Goal: Transaction & Acquisition: Purchase product/service

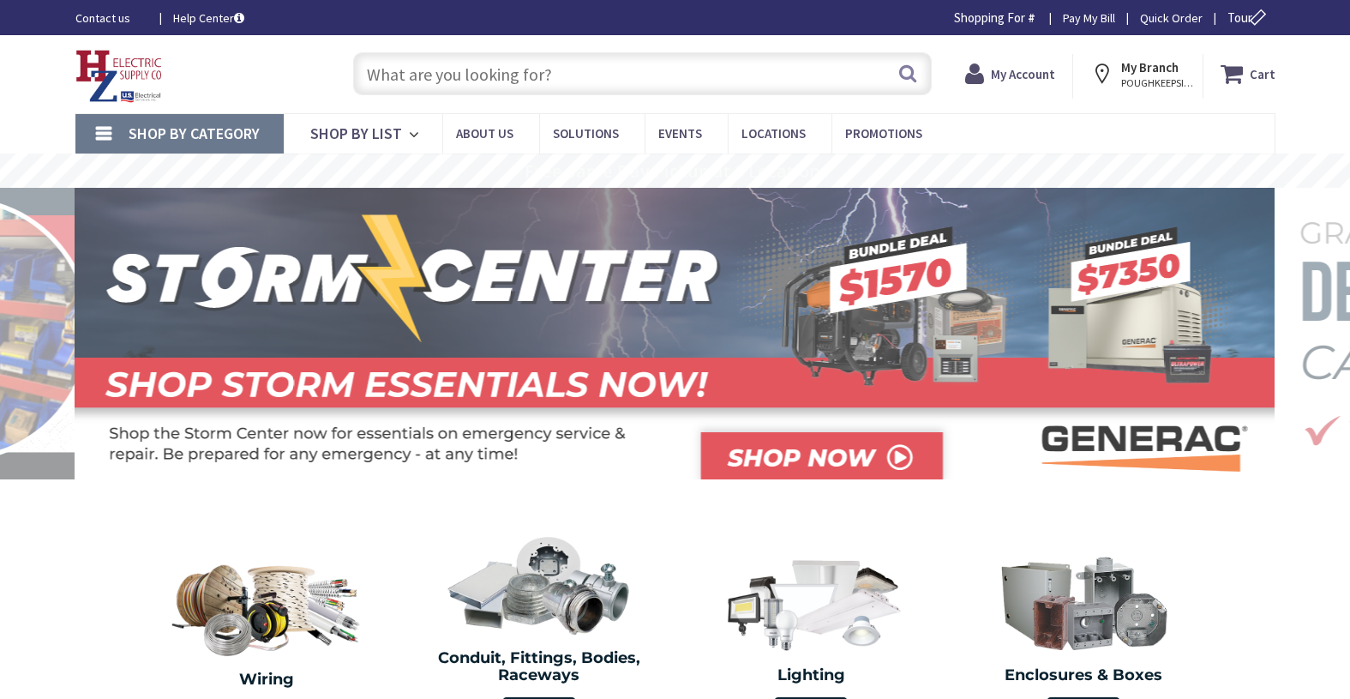
click at [381, 69] on input "text" at bounding box center [642, 73] width 579 height 43
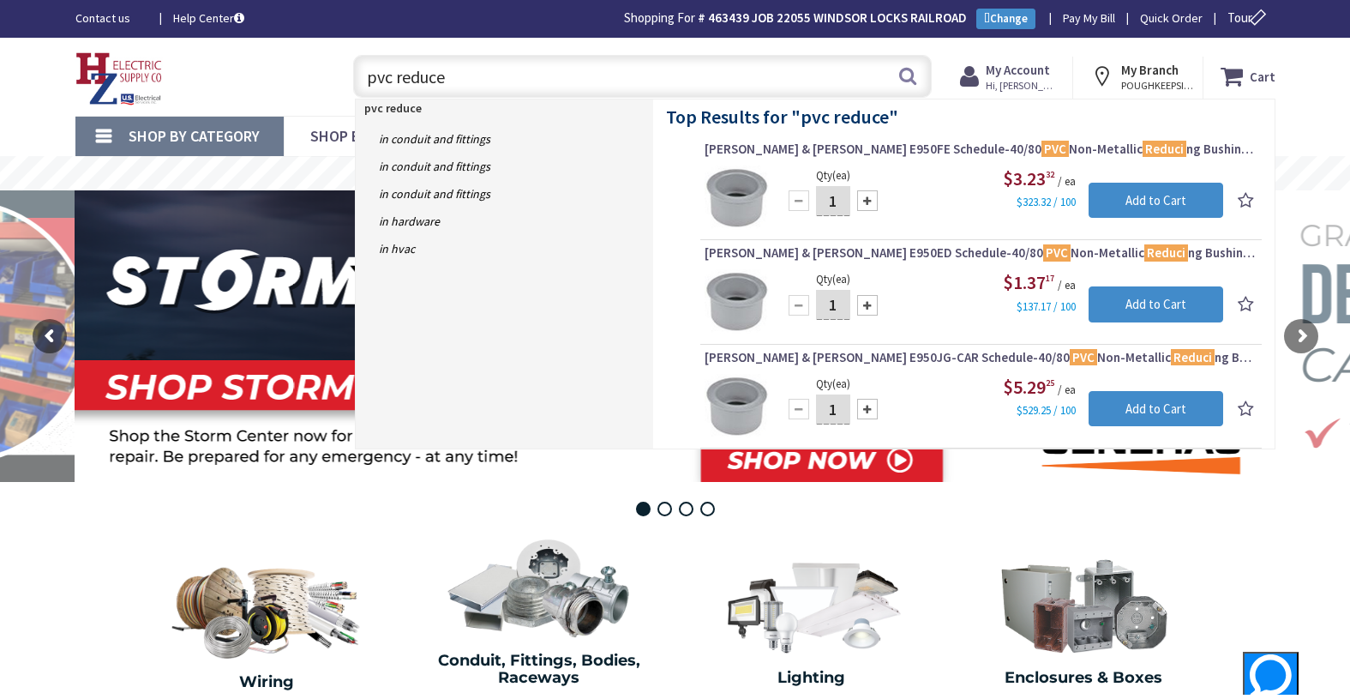
type input "pvc reducer"
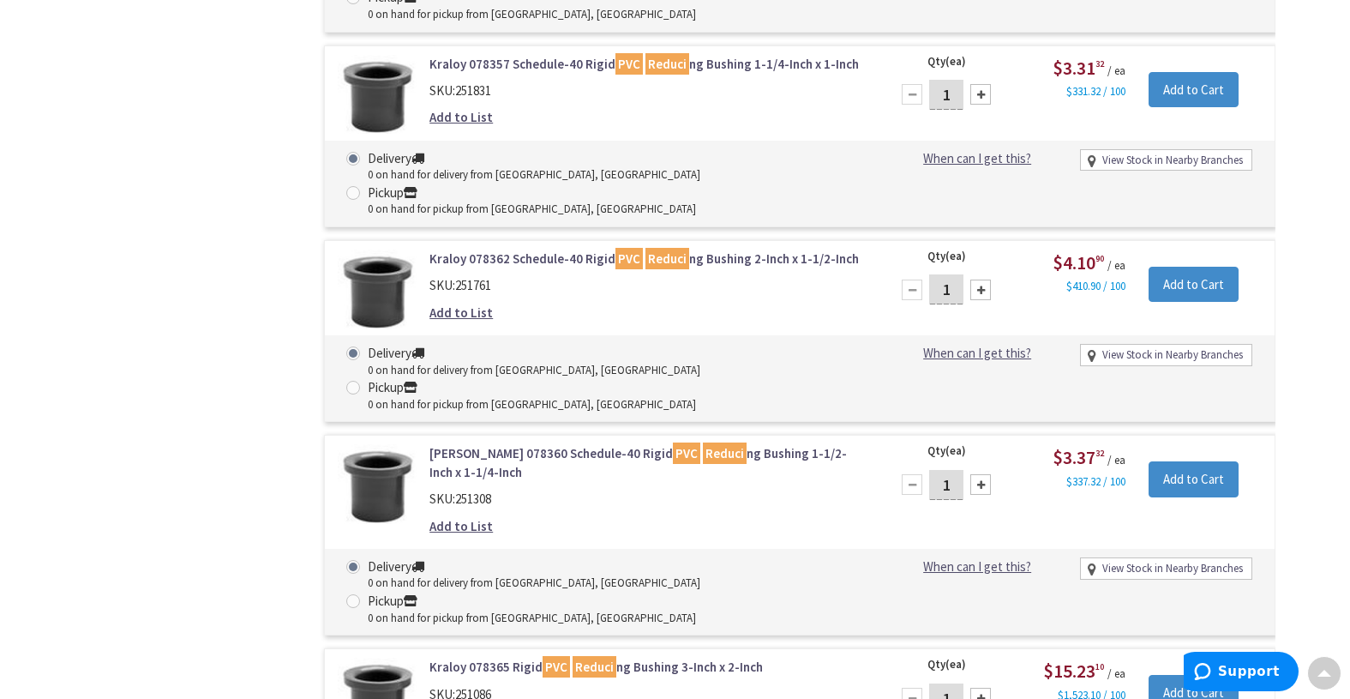
scroll to position [5588, 0]
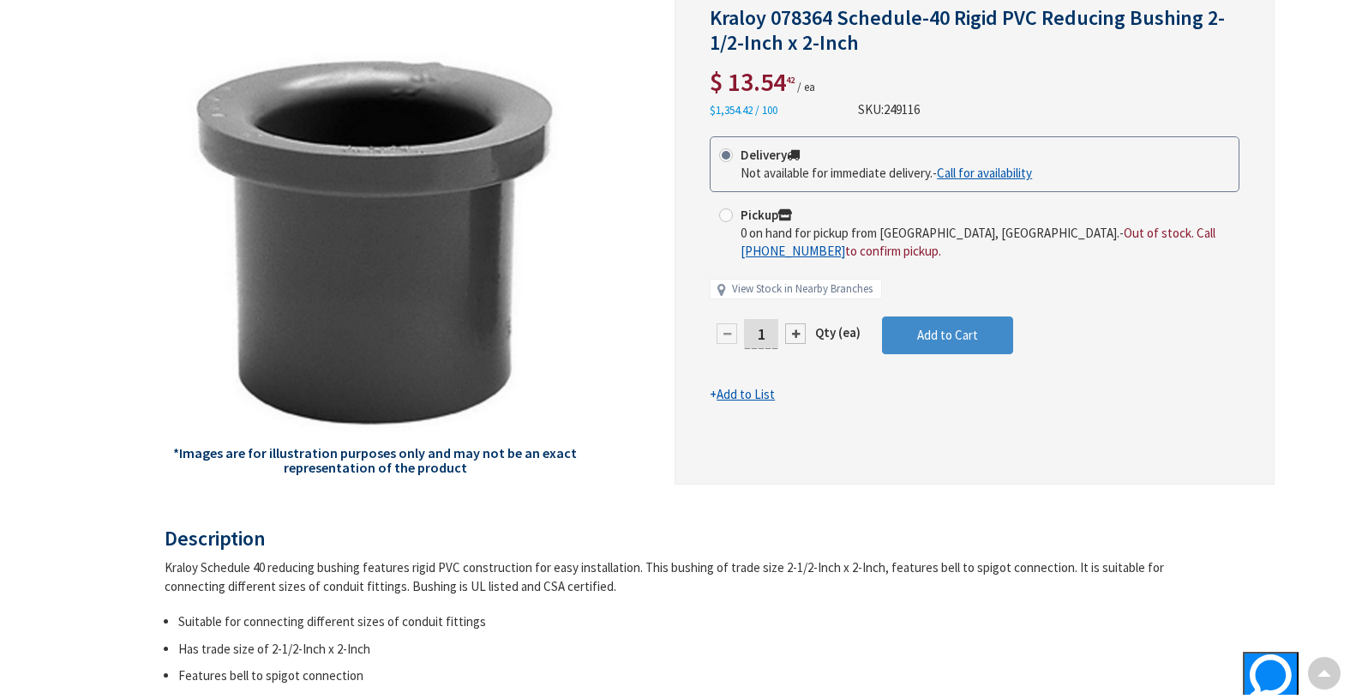
scroll to position [233, 0]
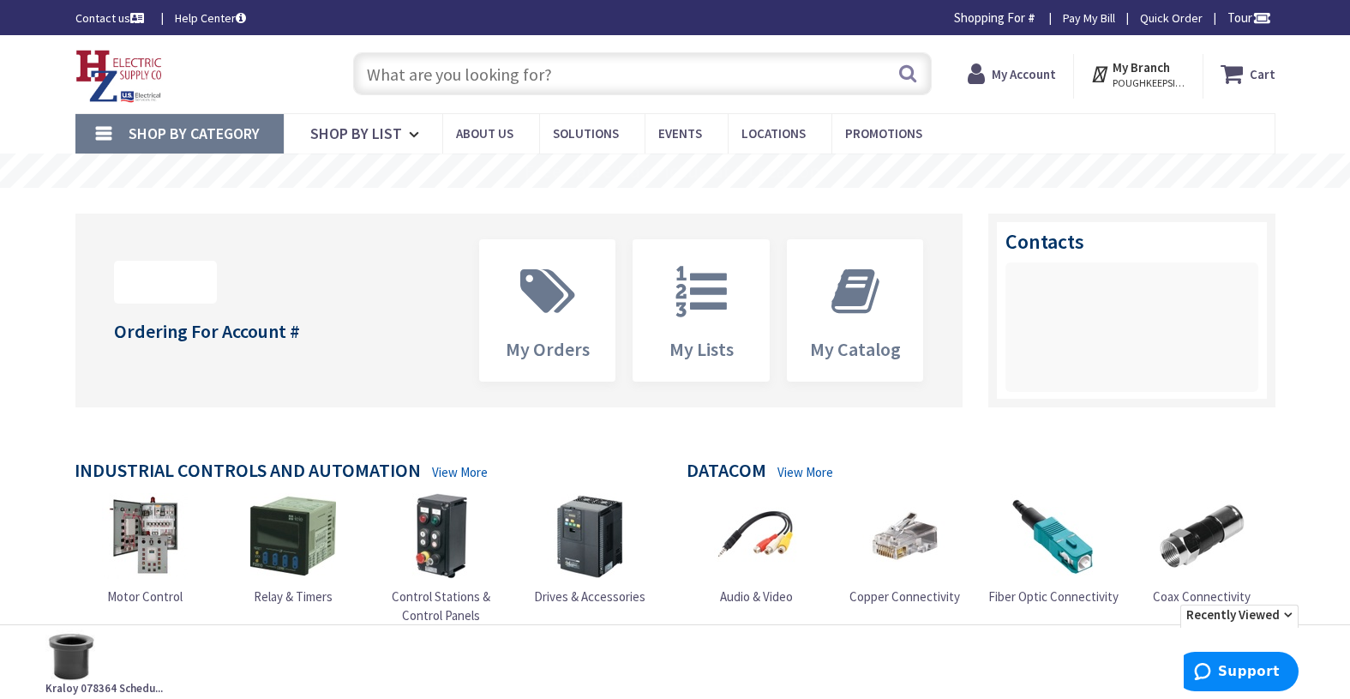
click at [416, 75] on input "text" at bounding box center [642, 73] width 579 height 43
paste input "E952kj"
type input "E952kj"
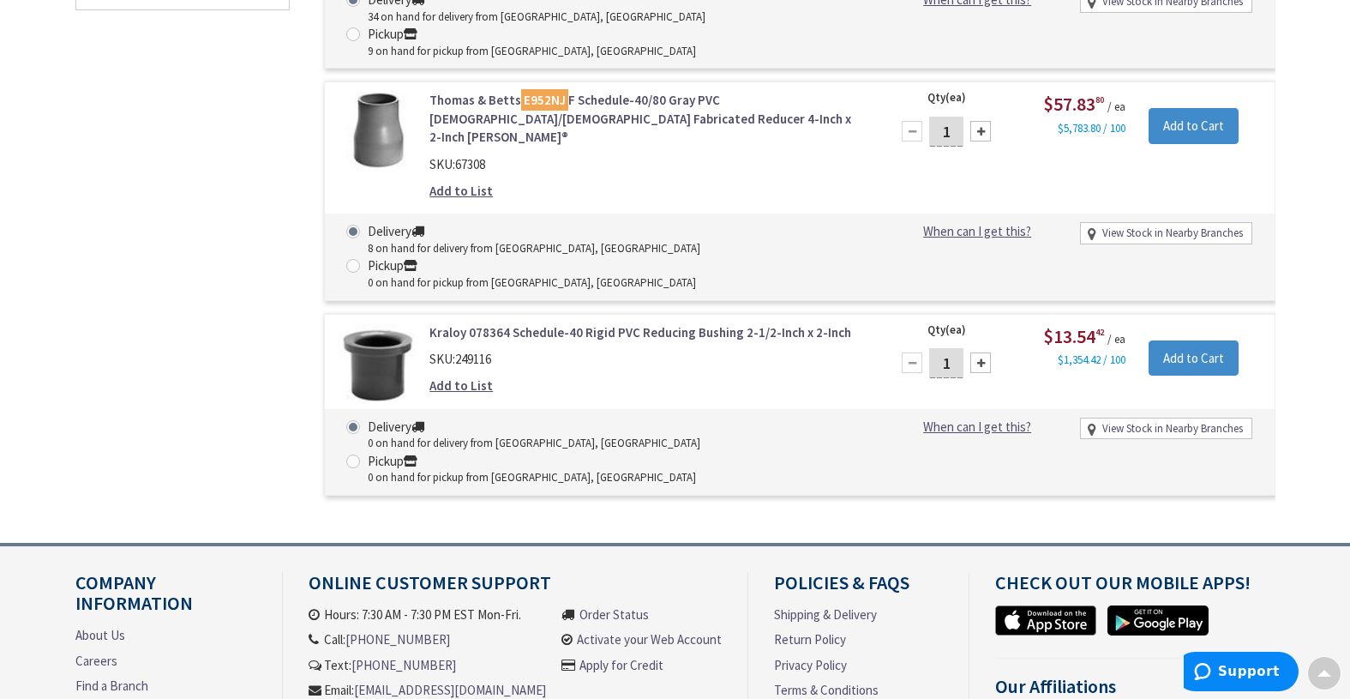
scroll to position [879, 0]
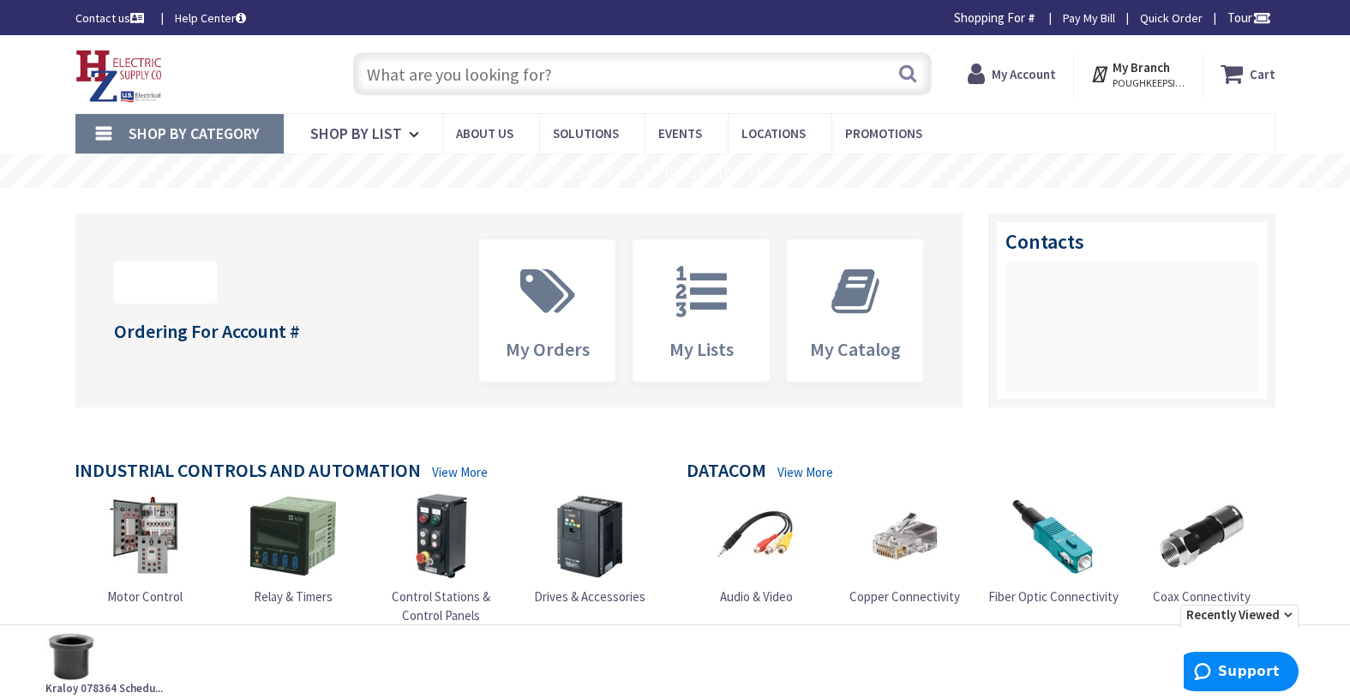
click at [405, 76] on input "text" at bounding box center [642, 73] width 579 height 43
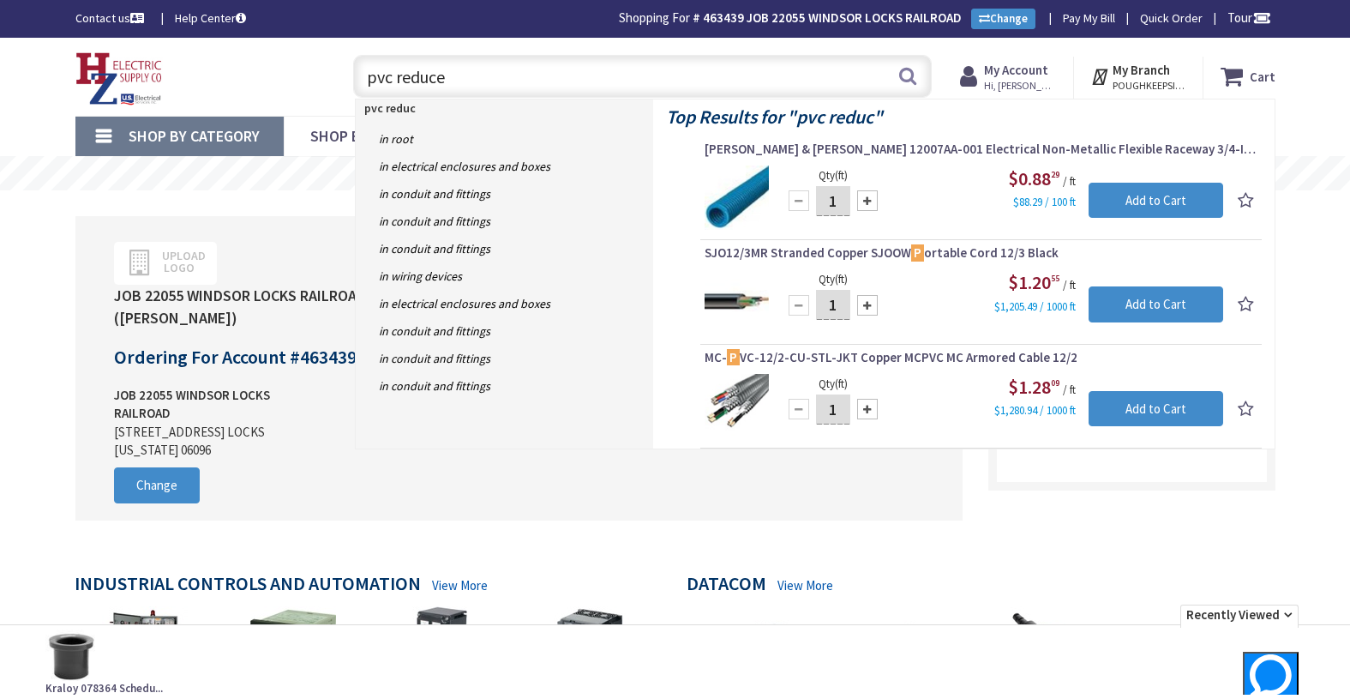
type input "pvc reducer"
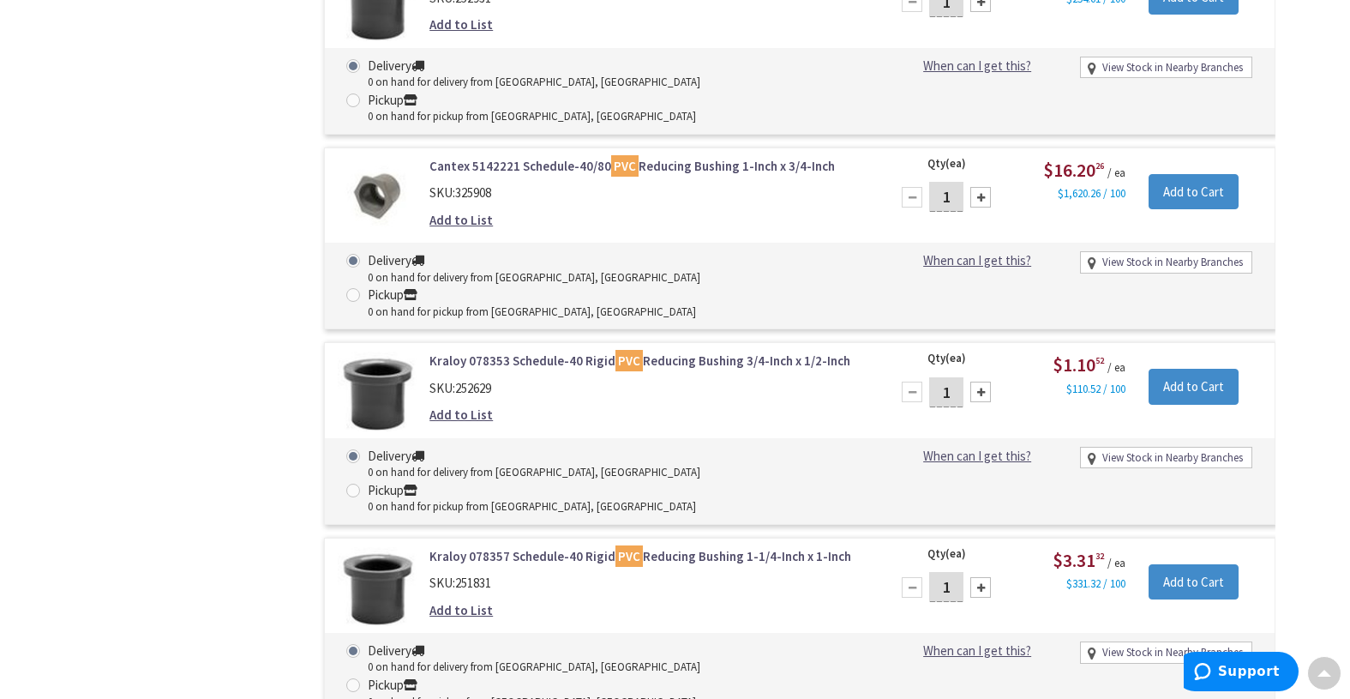
scroll to position [5486, 0]
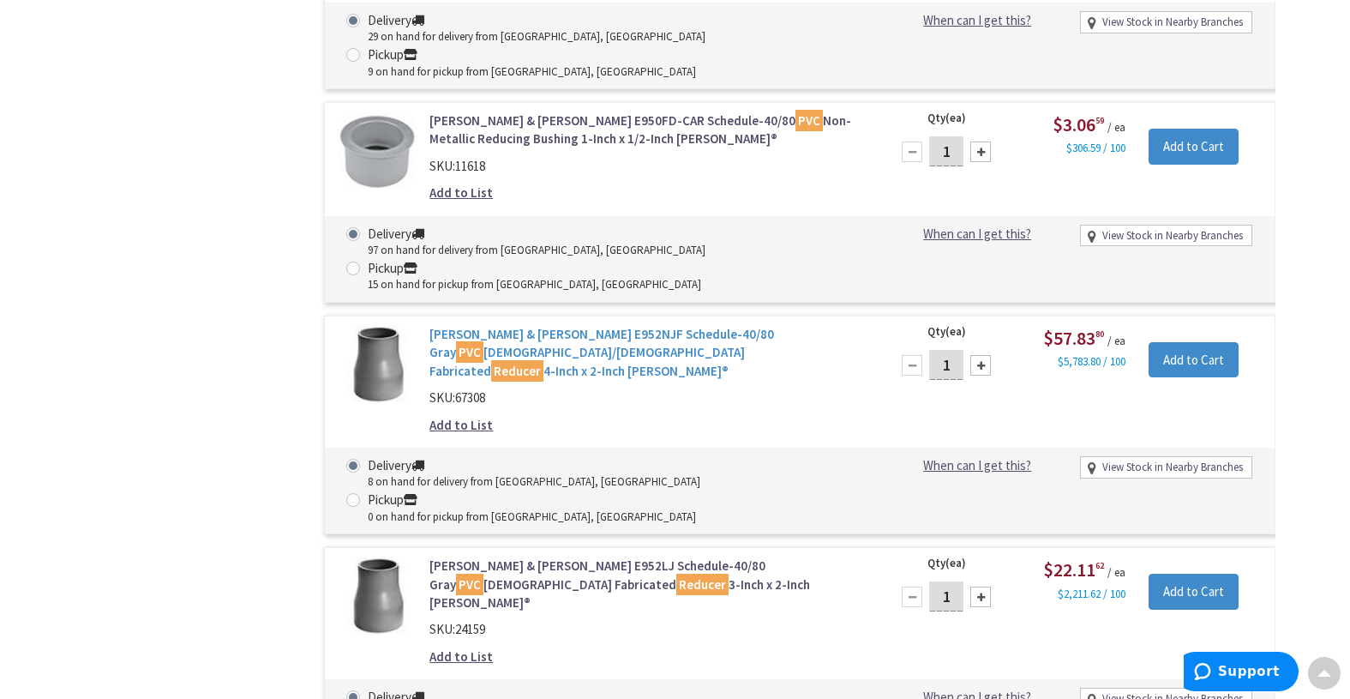
scroll to position [2143, 0]
